Goal: Transaction & Acquisition: Purchase product/service

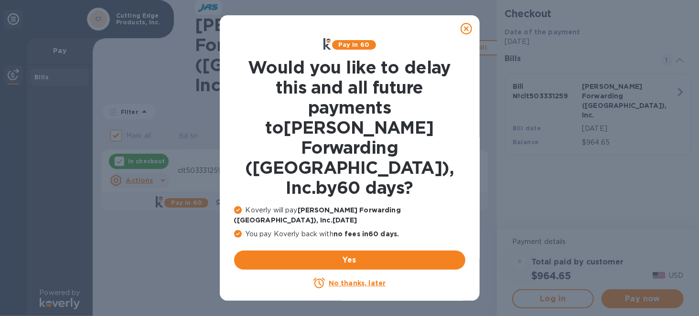
click at [468, 26] on icon at bounding box center [466, 28] width 11 height 11
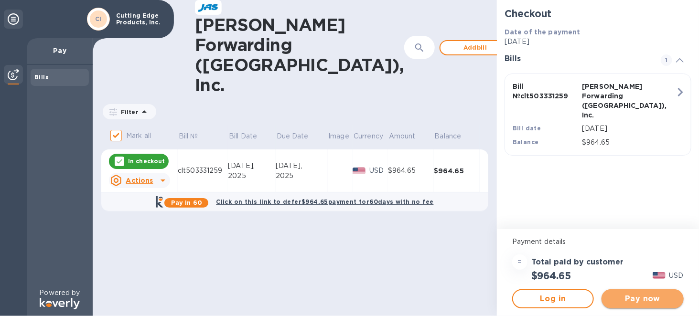
click at [616, 303] on span "Pay now" at bounding box center [642, 298] width 66 height 11
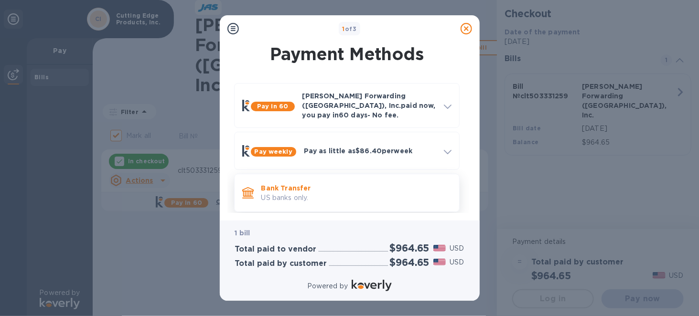
scroll to position [42, 0]
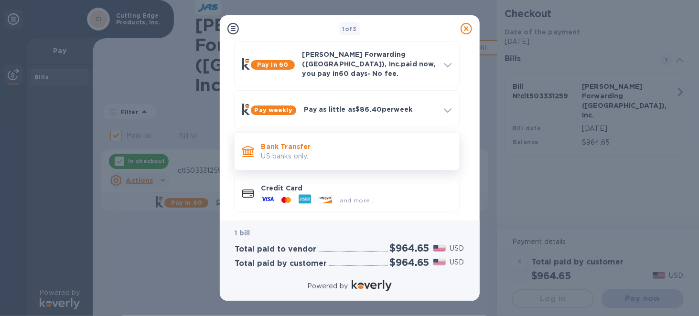
click at [294, 151] on p "US banks only." at bounding box center [356, 156] width 190 height 10
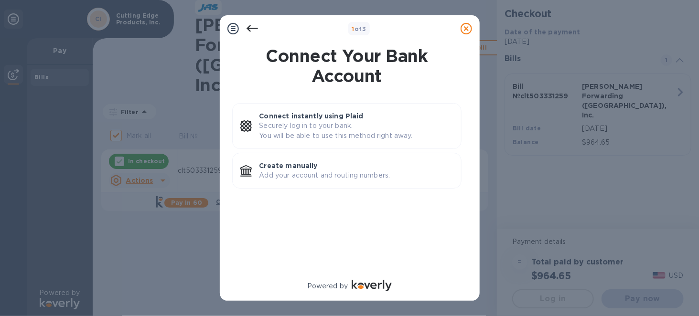
scroll to position [0, 0]
click at [304, 171] on p "Add your account and routing numbers." at bounding box center [357, 176] width 194 height 10
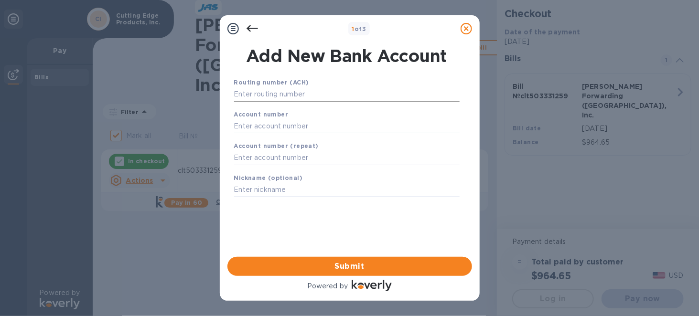
click at [314, 96] on input "text" at bounding box center [347, 94] width 226 height 14
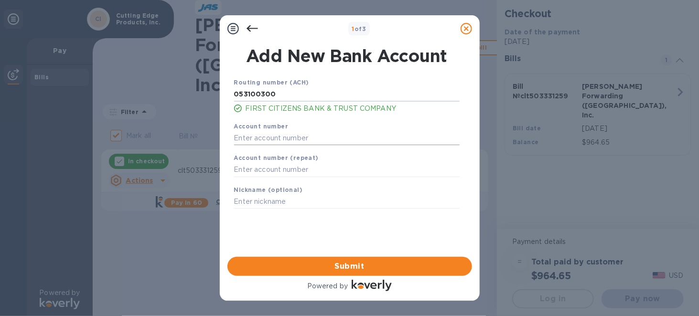
type input "053100300"
click at [316, 137] on input "text" at bounding box center [347, 138] width 226 height 14
drag, startPoint x: 287, startPoint y: 140, endPoint x: 220, endPoint y: 134, distance: 67.2
click at [220, 134] on div "Add New Bank Account Routing number (ACH) [US_BANK_ROUTING_MICR] FIRST CITIZENS…" at bounding box center [350, 149] width 260 height 215
drag, startPoint x: 280, startPoint y: 136, endPoint x: 211, endPoint y: 135, distance: 68.8
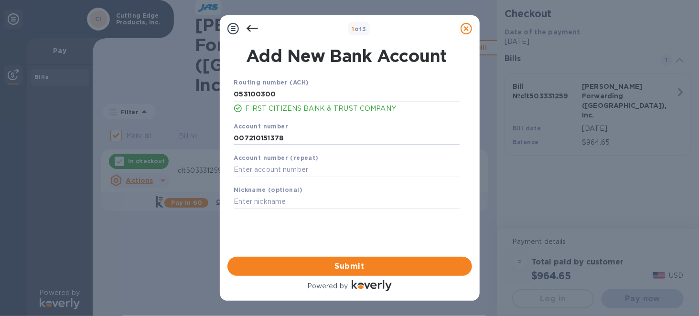
click at [211, 135] on div "1 of 3 Add New Bank Account Routing number (ACH) [US_BANK_ROUTING_MICR] FIRST C…" at bounding box center [349, 158] width 699 height 316
type input "007210151378"
click at [243, 168] on input "text" at bounding box center [347, 170] width 226 height 14
paste input "007210151378"
type input "007210151378"
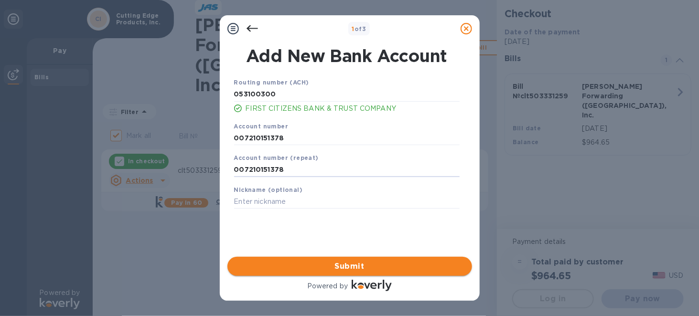
click at [360, 263] on span "Submit" at bounding box center [349, 266] width 229 height 11
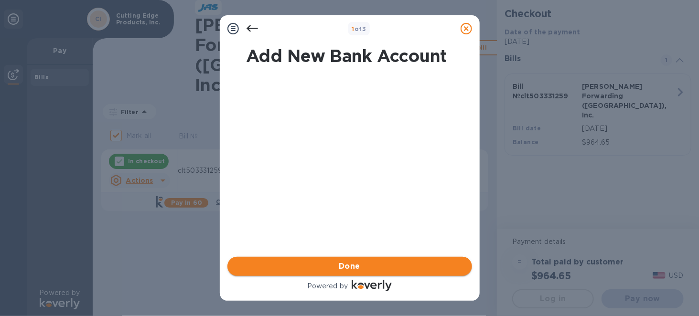
click at [357, 263] on span "Done" at bounding box center [350, 266] width 22 height 11
